Goal: Information Seeking & Learning: Learn about a topic

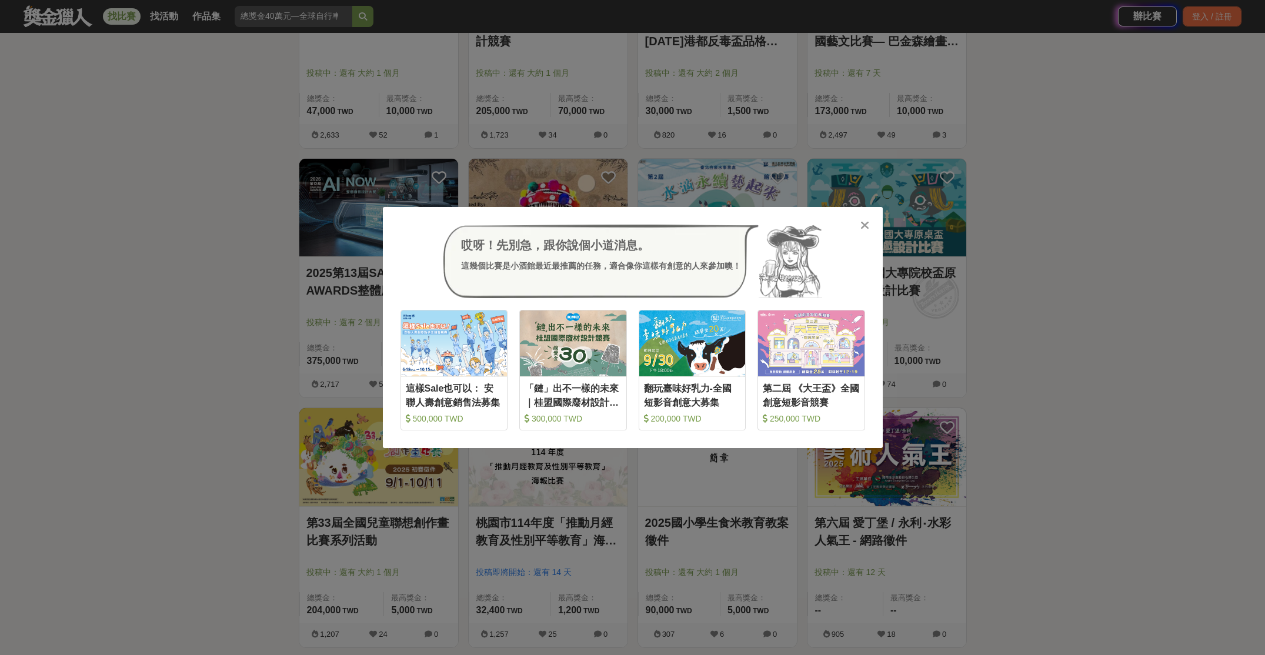
click at [862, 225] on icon at bounding box center [864, 225] width 9 height 12
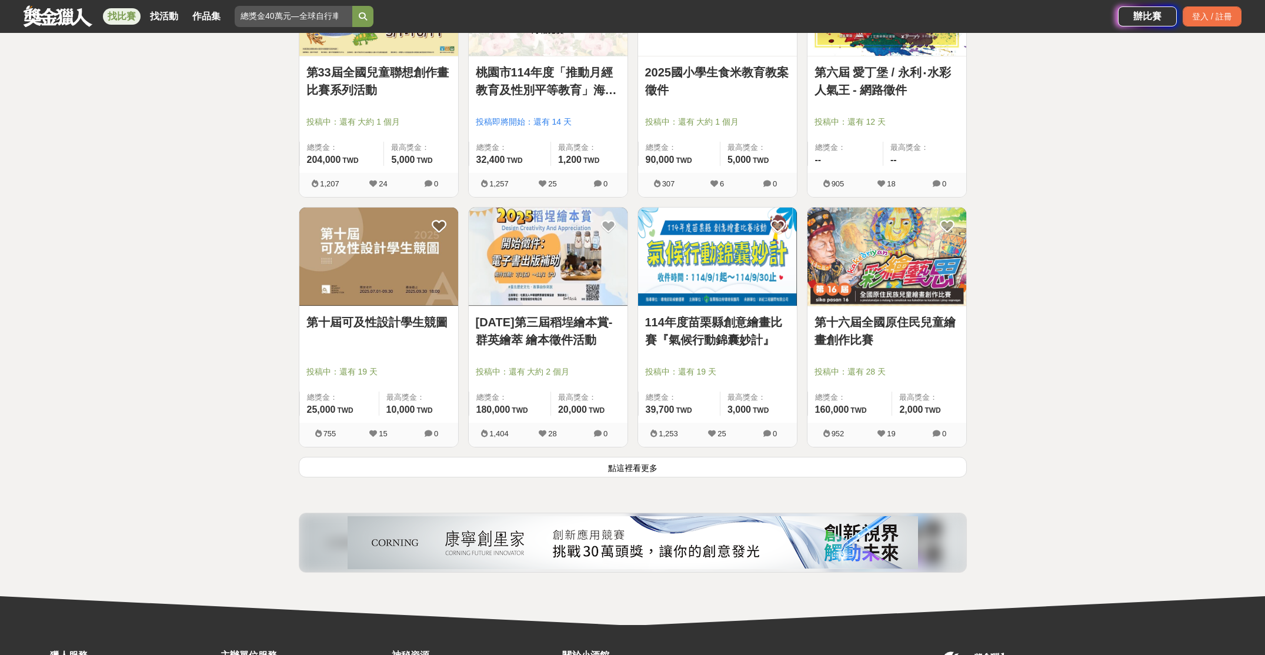
scroll to position [4297, 0]
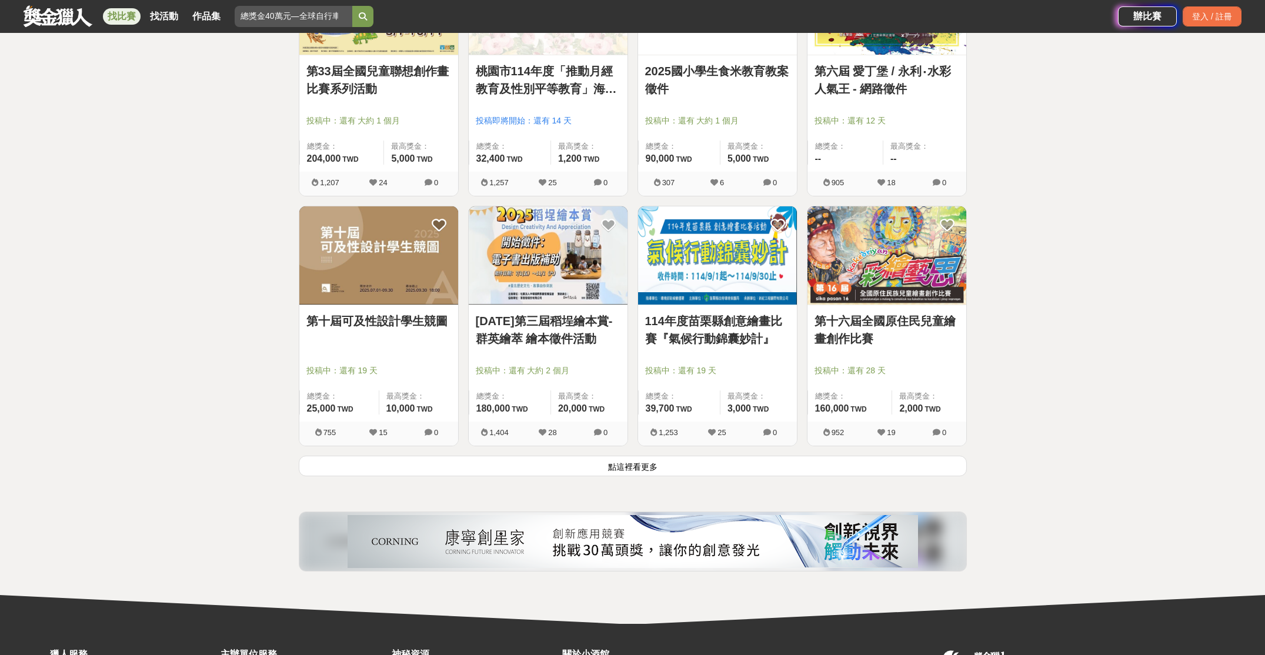
click at [591, 469] on button "點這裡看更多" at bounding box center [633, 466] width 668 height 21
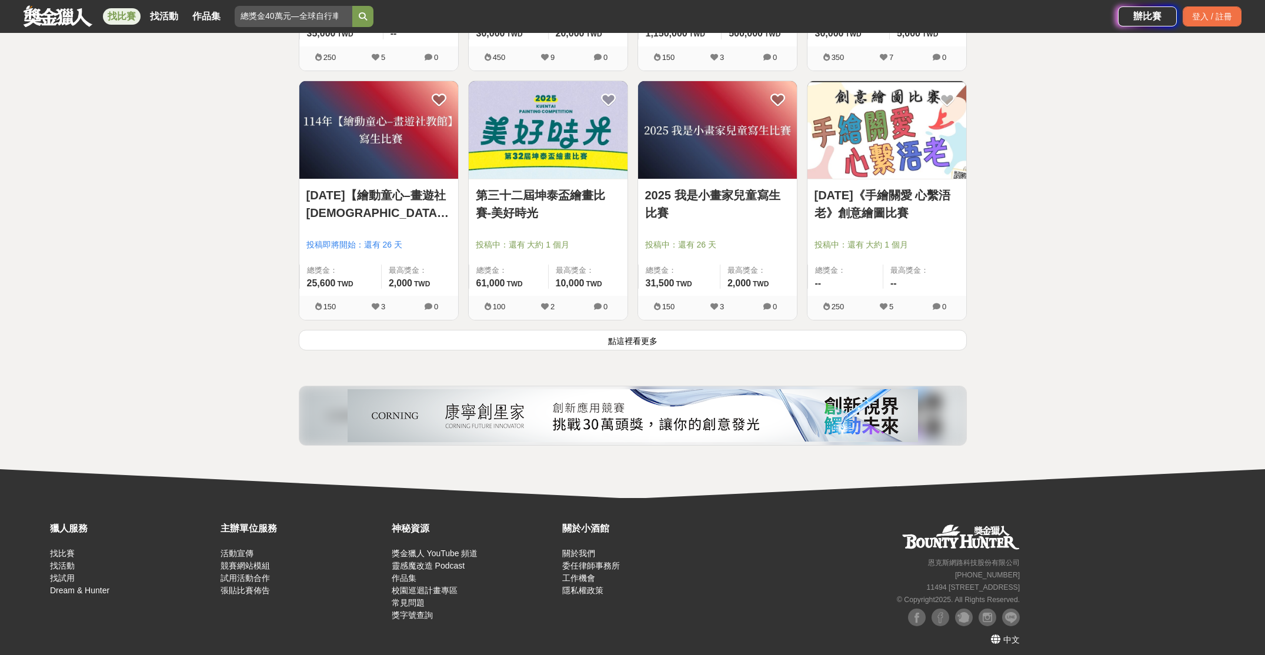
scroll to position [5923, 0]
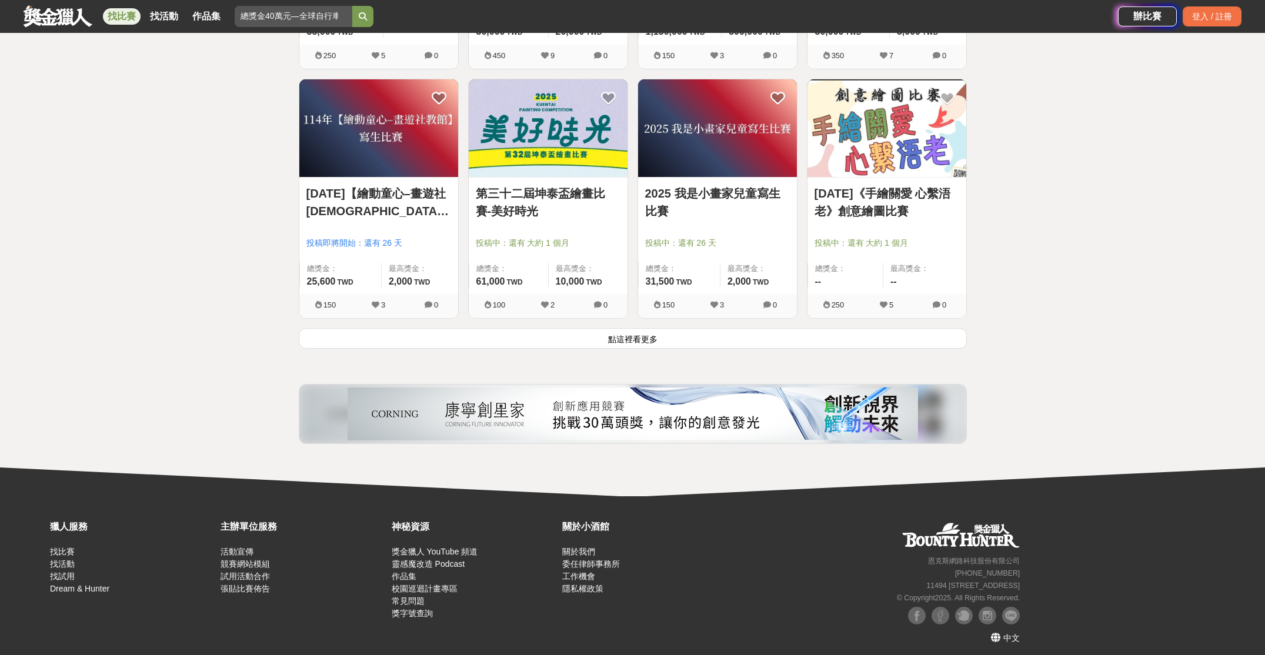
click at [616, 339] on button "點這裡看更多" at bounding box center [633, 338] width 668 height 21
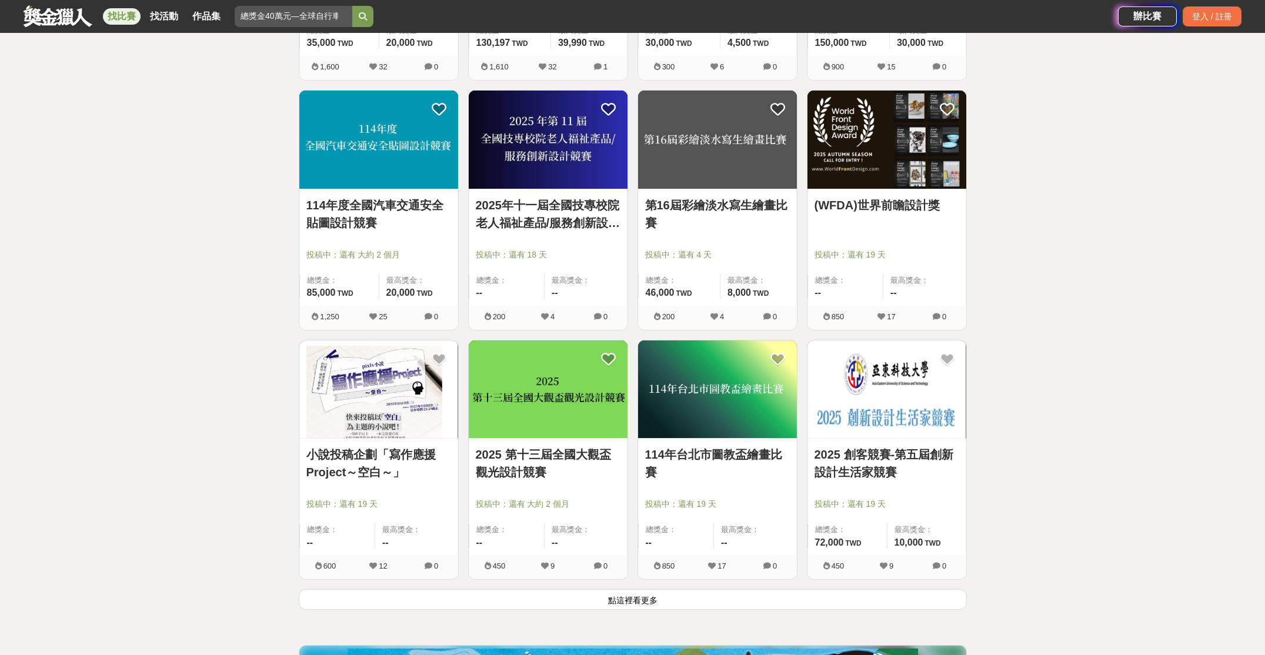
scroll to position [7162, 0]
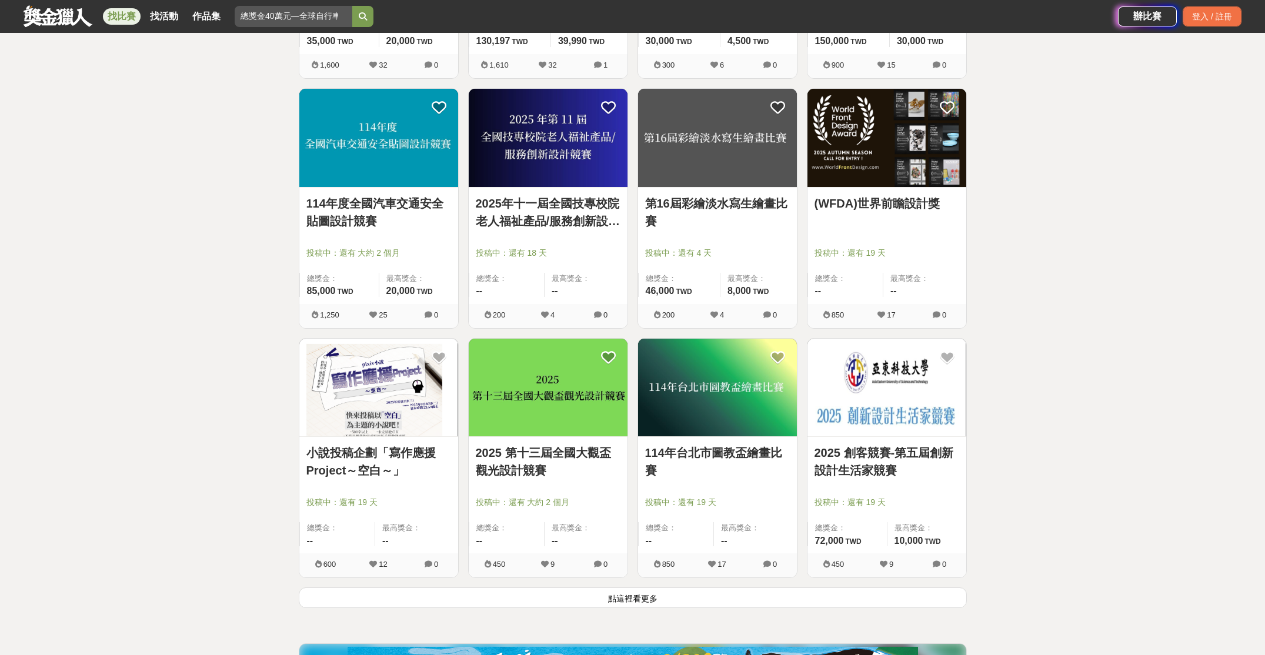
click at [533, 473] on link "2025 第十三屆全國大觀盃觀光設計競賽" at bounding box center [548, 461] width 145 height 35
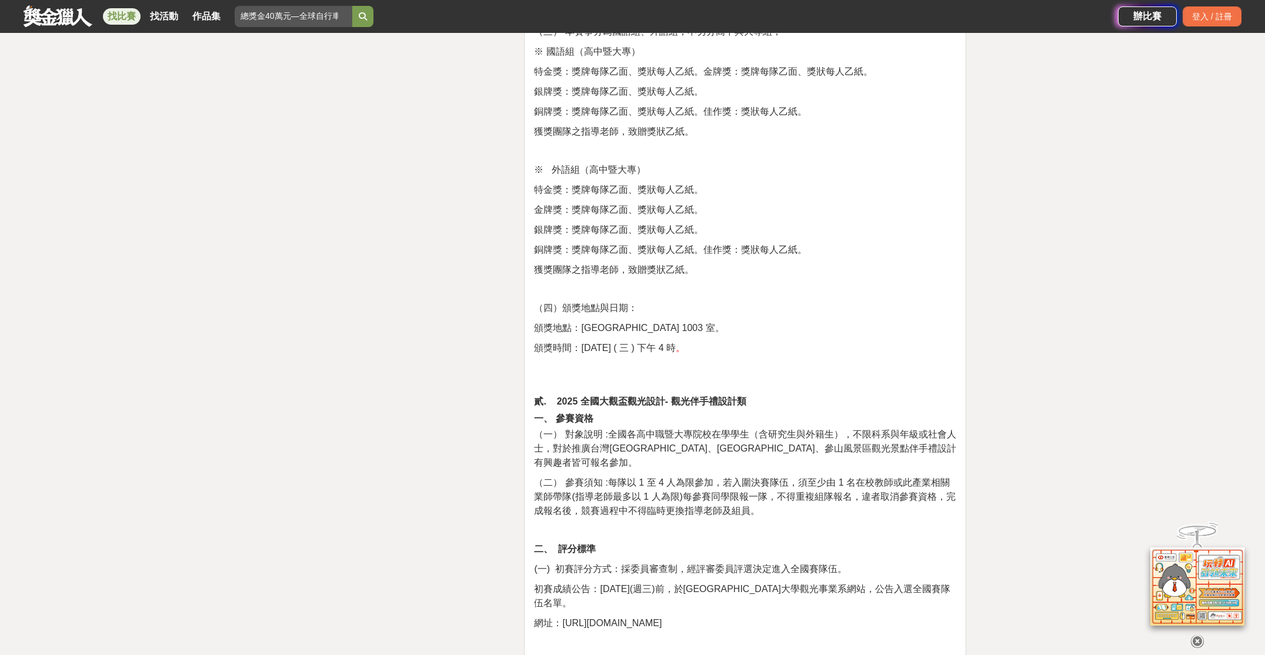
scroll to position [2960, 0]
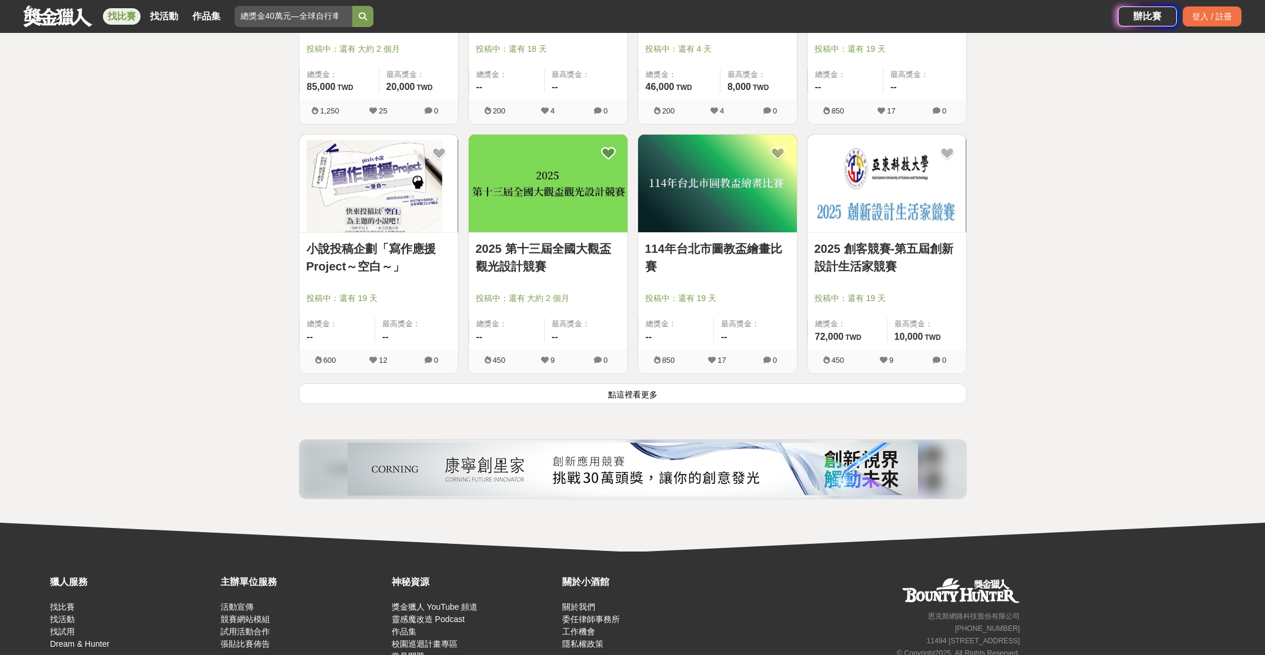
scroll to position [7368, 0]
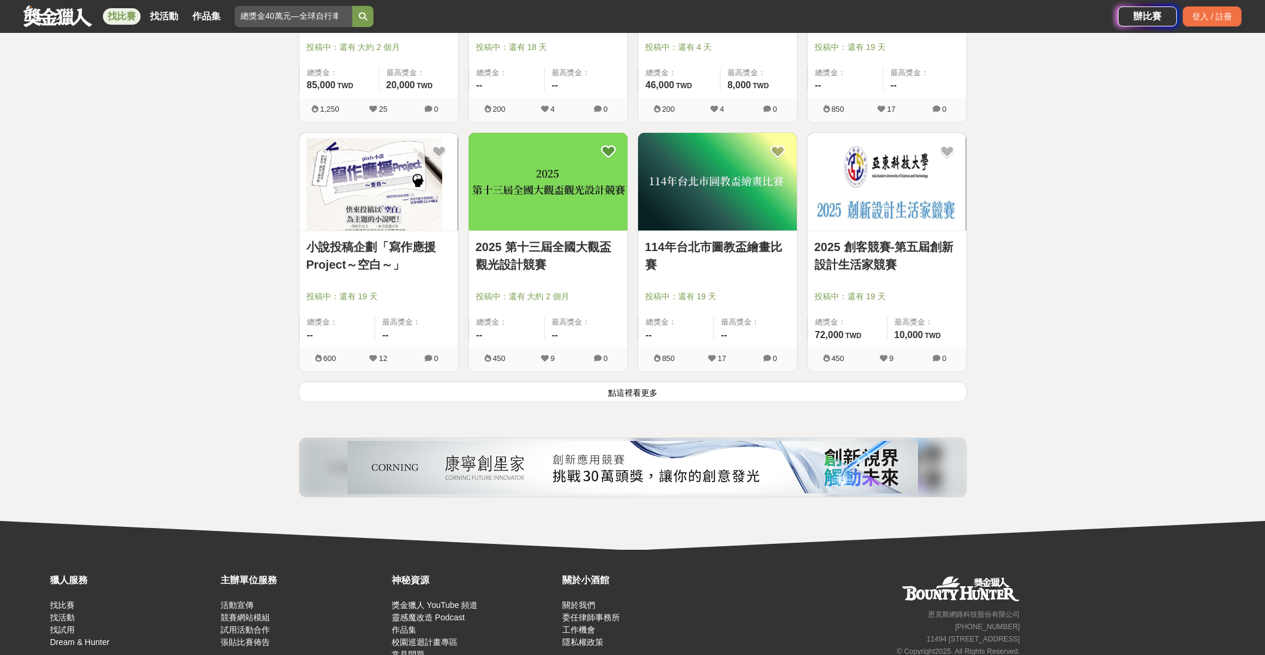
click at [703, 395] on button "點這裡看更多" at bounding box center [633, 392] width 668 height 21
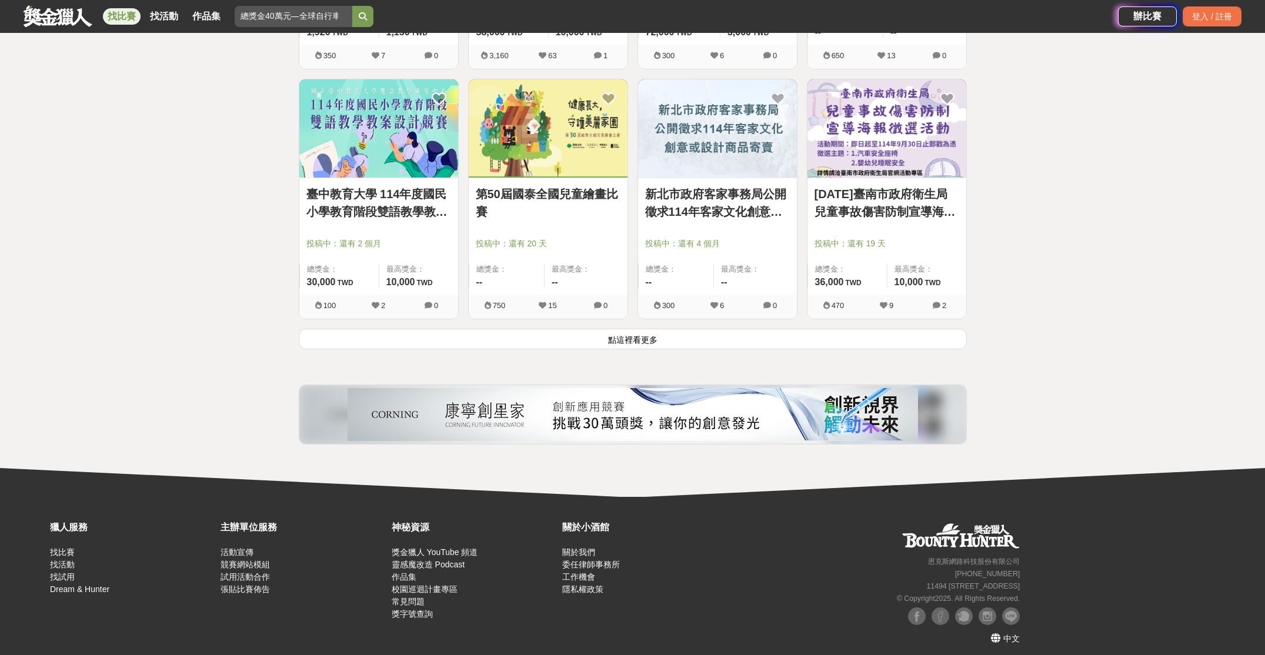
scroll to position [8926, 0]
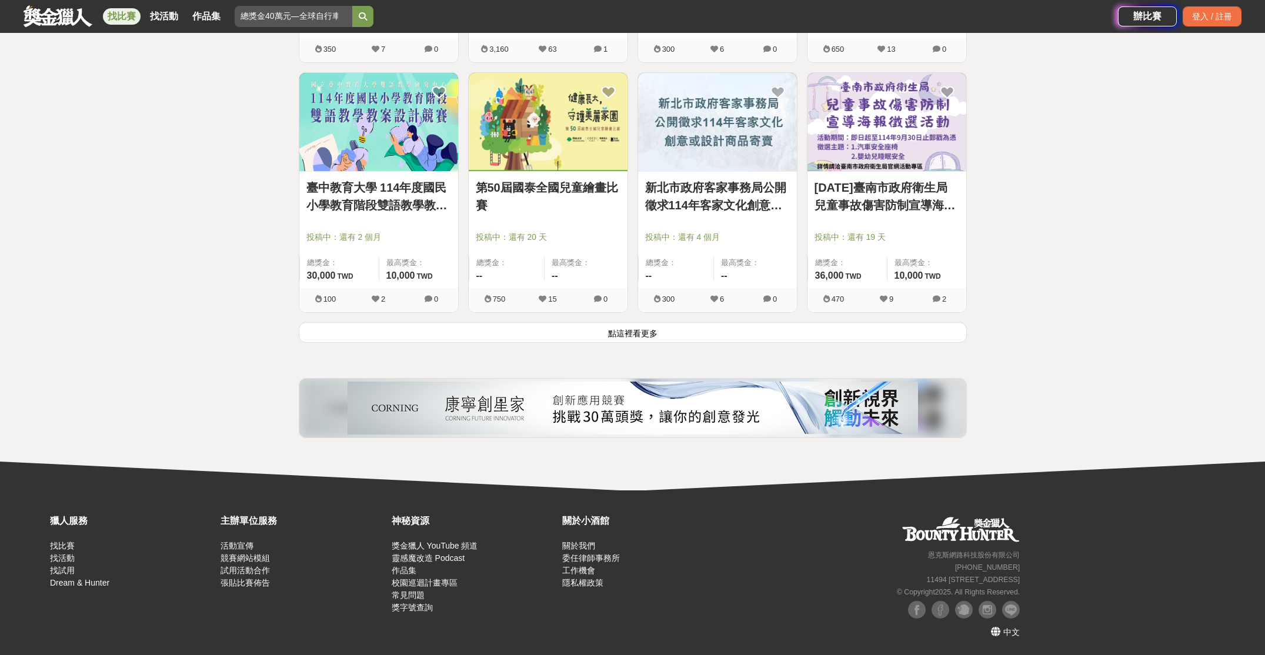
click at [629, 337] on button "點這裡看更多" at bounding box center [633, 332] width 668 height 21
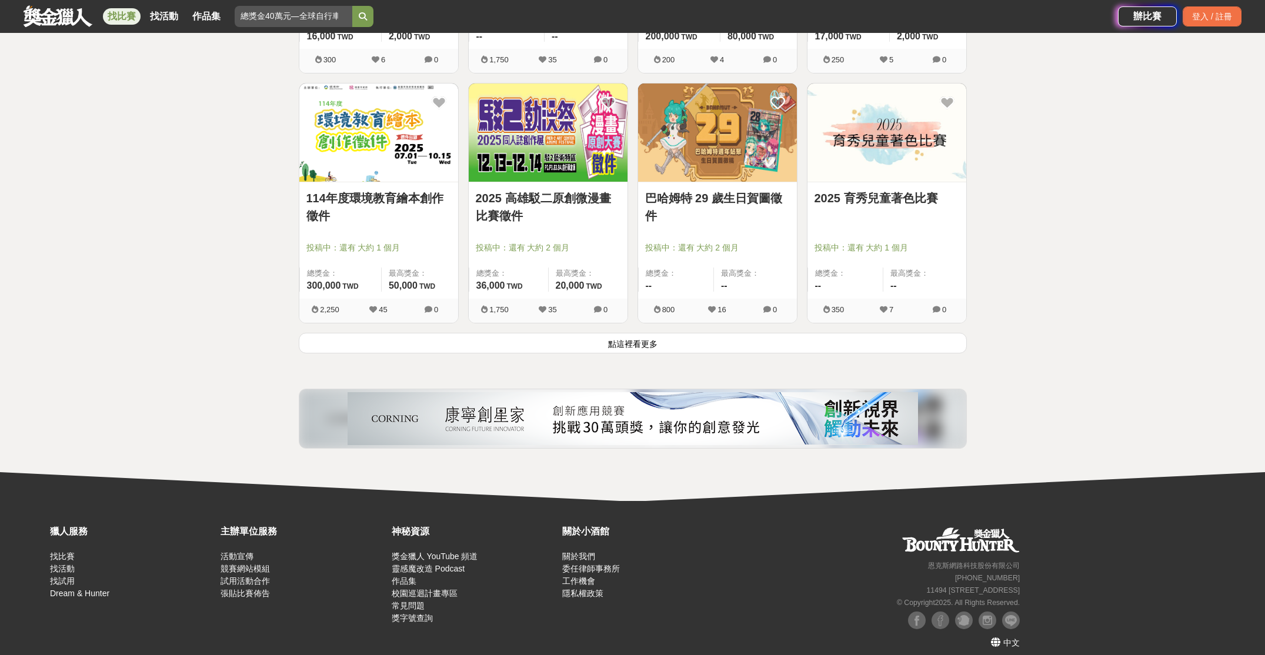
scroll to position [10425, 0]
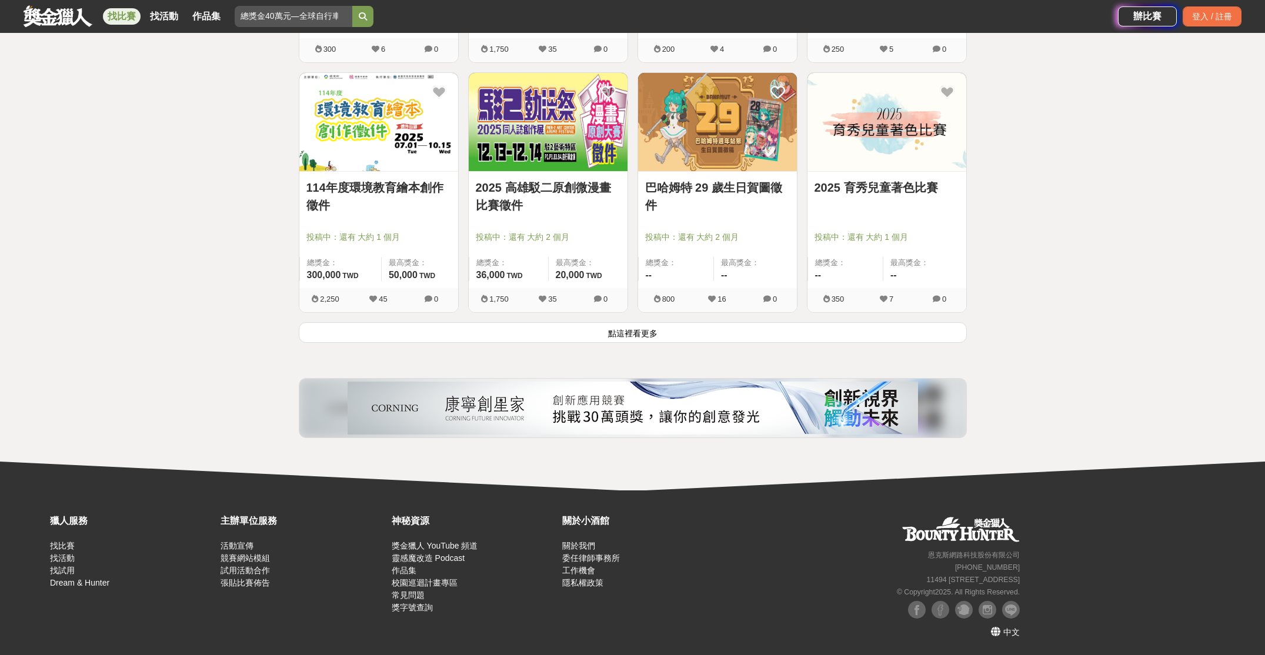
click at [658, 336] on button "點這裡看更多" at bounding box center [633, 332] width 668 height 21
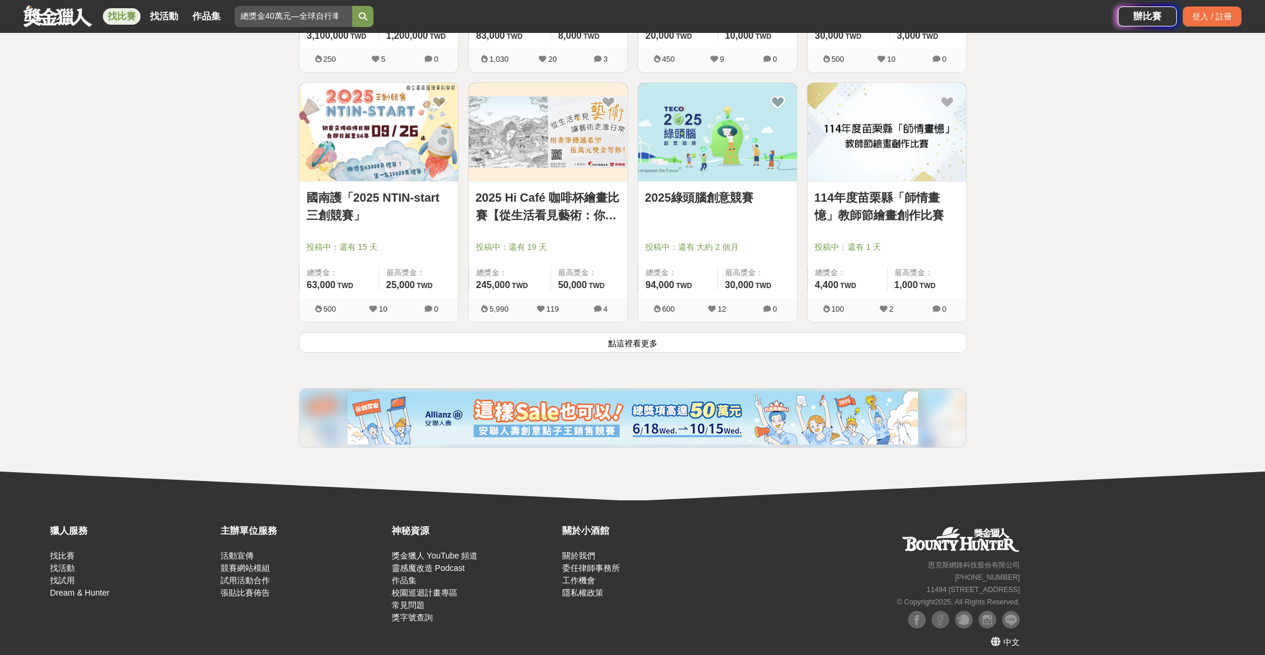
scroll to position [11923, 0]
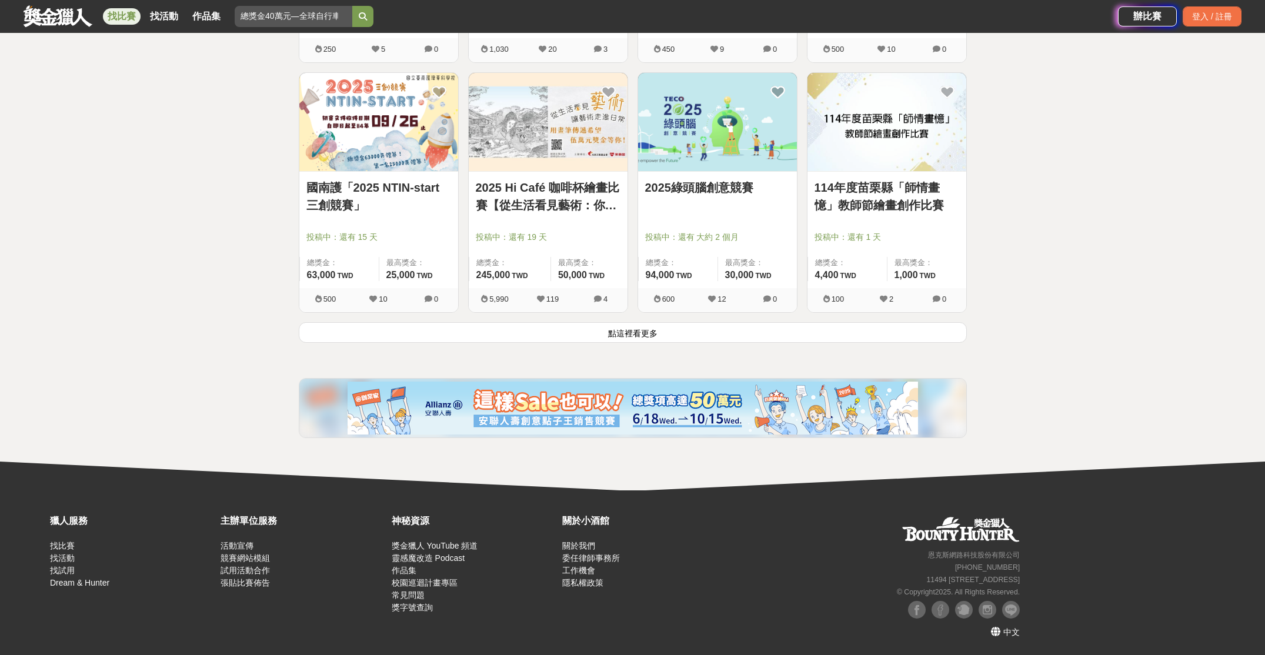
click at [652, 333] on button "點這裡看更多" at bounding box center [633, 332] width 668 height 21
